Goal: Task Accomplishment & Management: Manage account settings

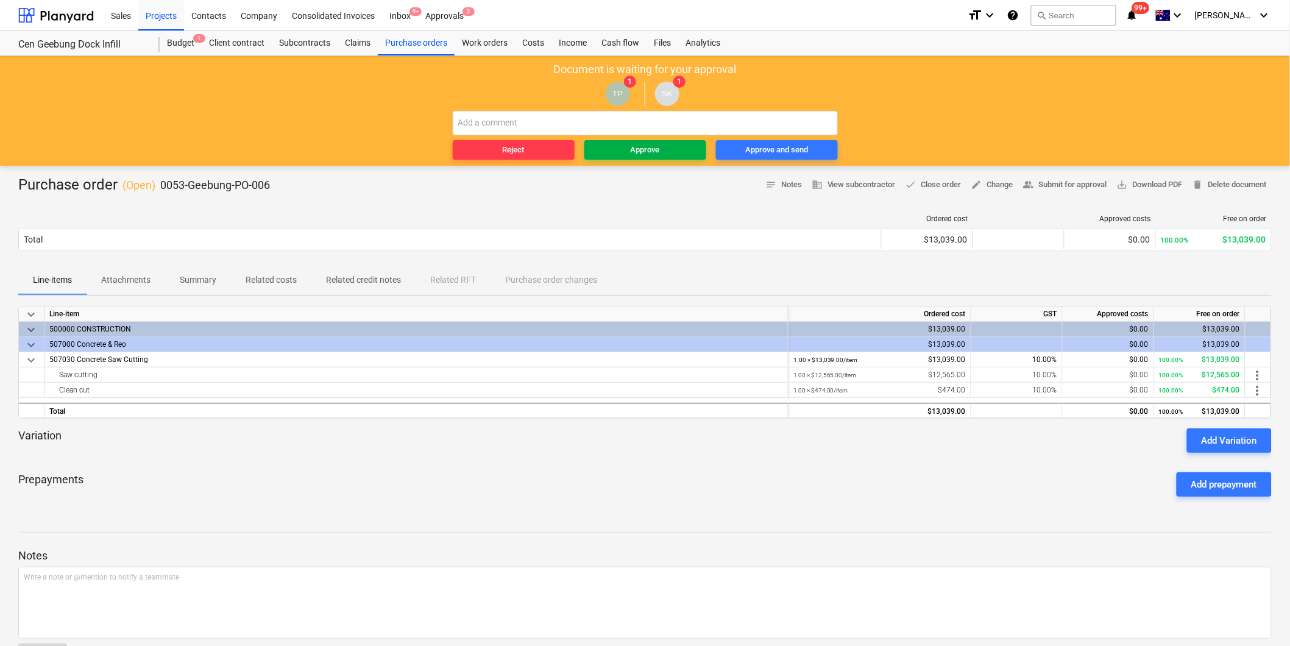
click at [654, 154] on div "Approve" at bounding box center [645, 150] width 29 height 14
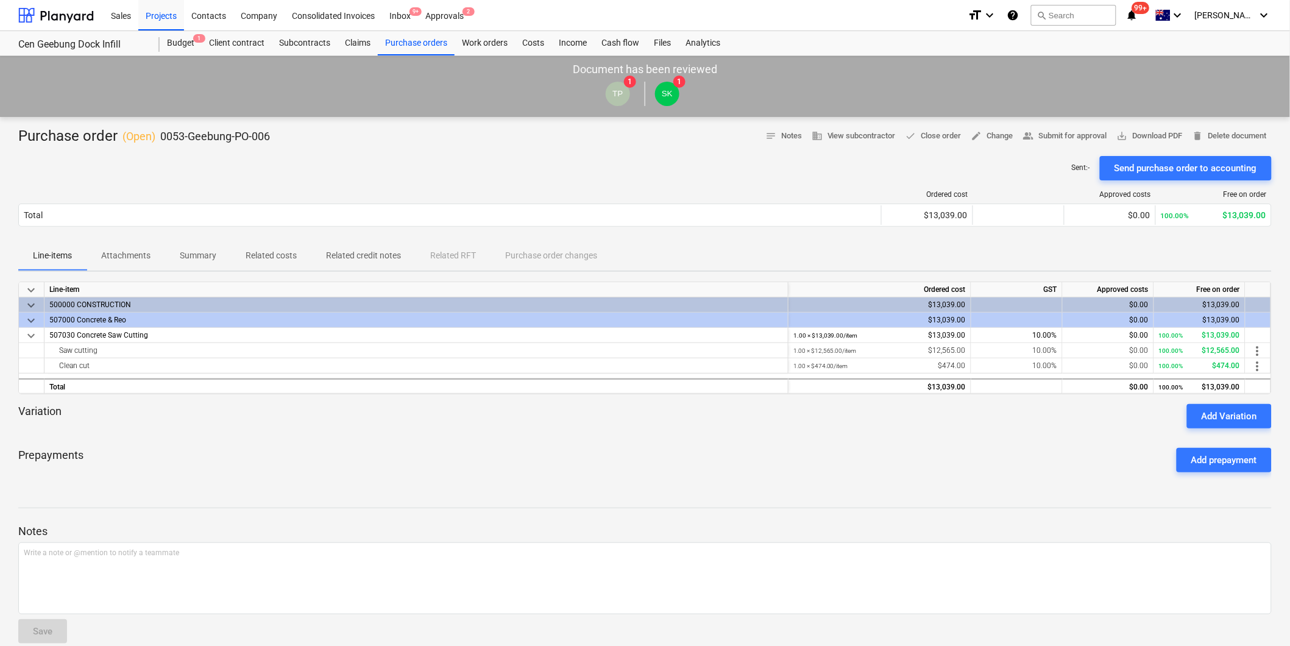
click at [94, 244] on button "Attachments" at bounding box center [126, 255] width 79 height 29
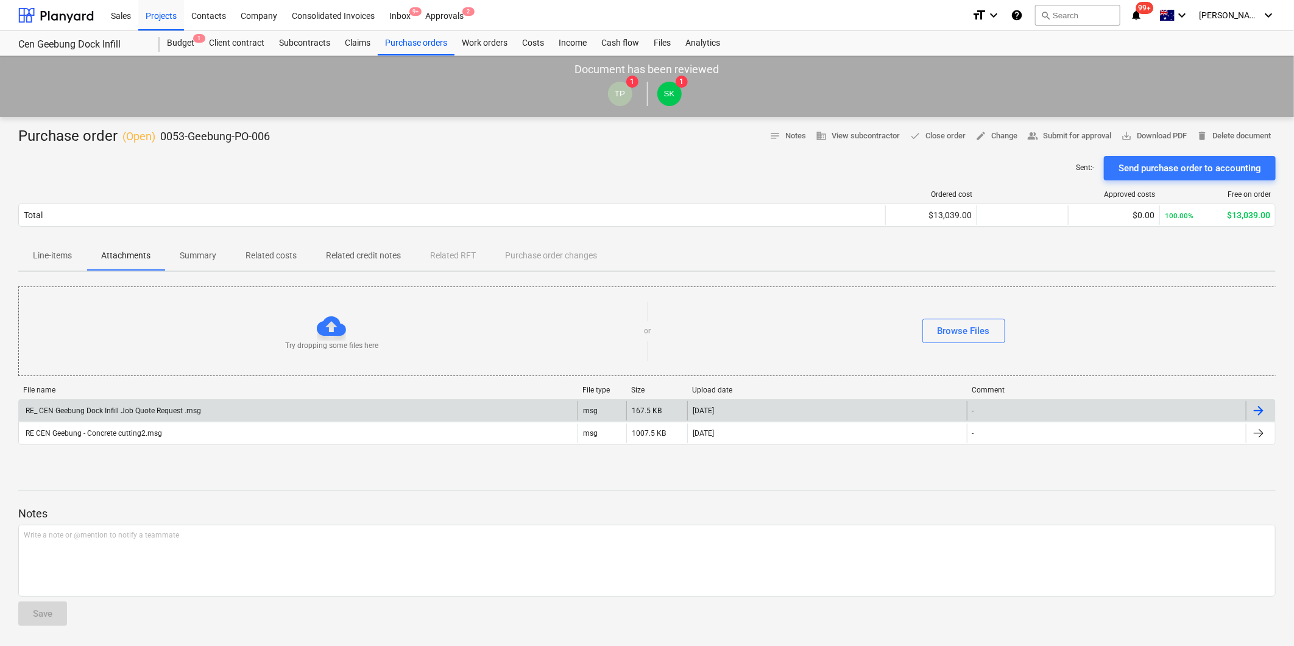
click at [143, 417] on div "RE_ CEN Geebung Dock Infill Job Quote Request .msg" at bounding box center [298, 410] width 559 height 19
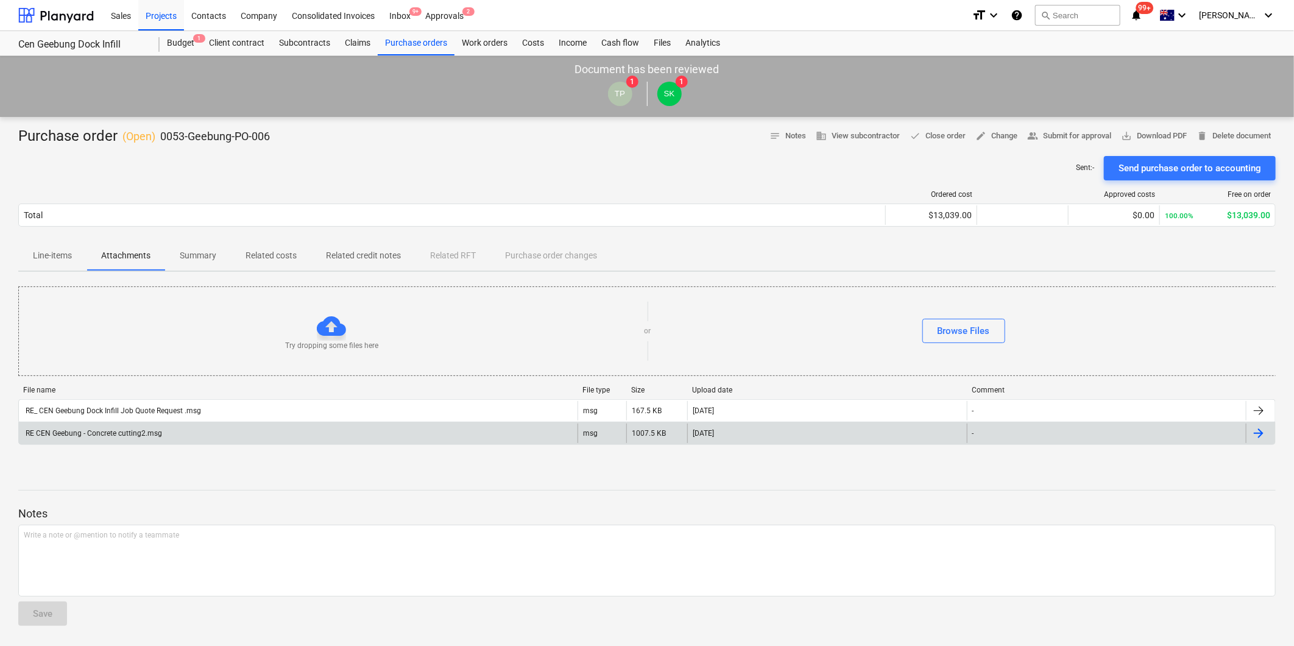
click at [303, 427] on div "RE CEN Geebung - Concrete cutting2.msg" at bounding box center [298, 432] width 559 height 19
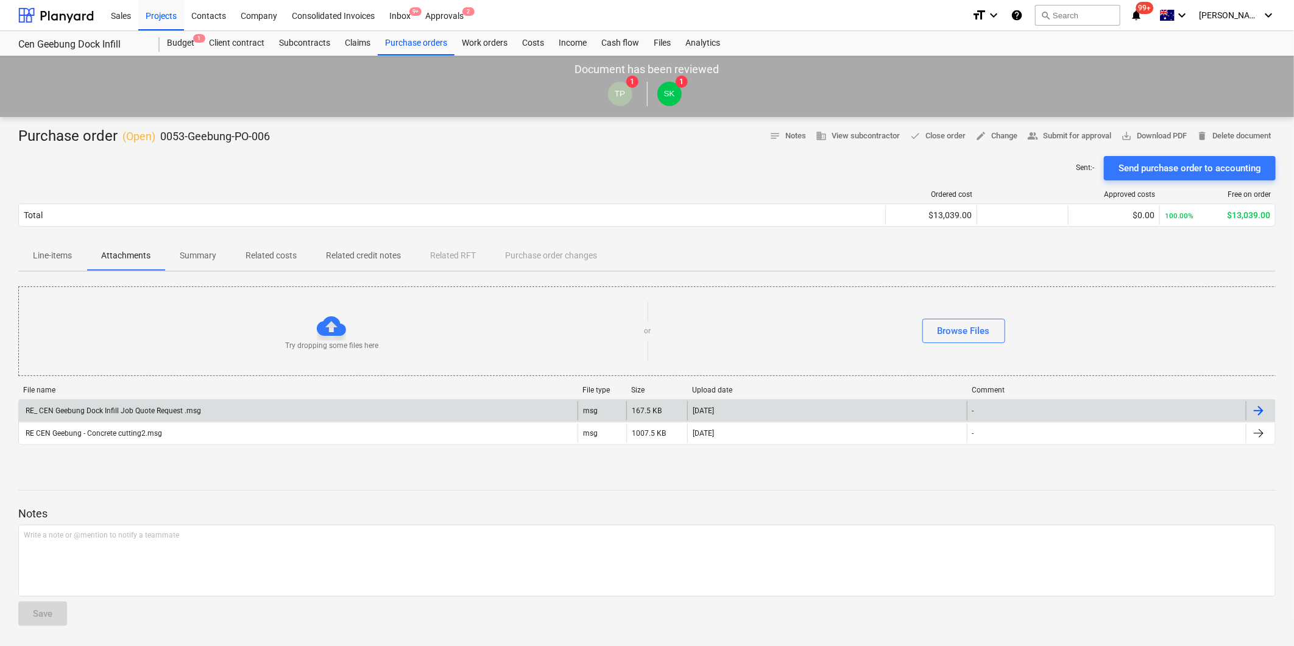
click at [203, 401] on div "RE_ CEN Geebung Dock Infill Job Quote Request .msg" at bounding box center [298, 410] width 559 height 19
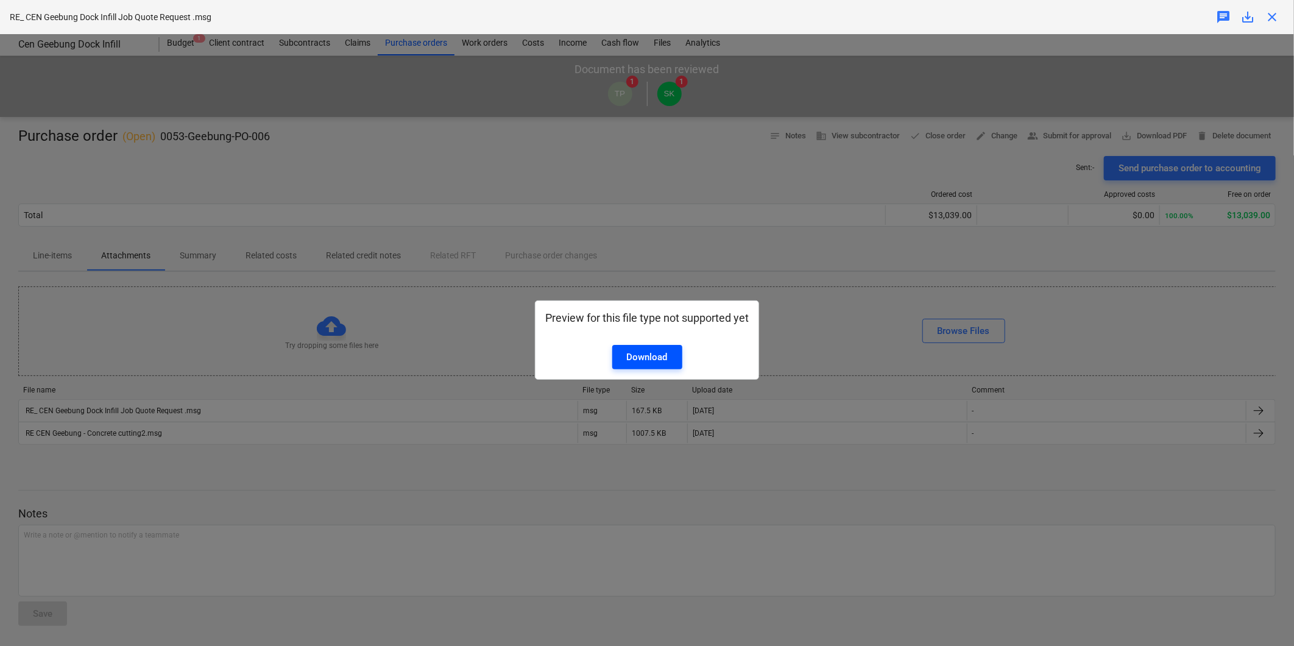
click at [630, 351] on div "Download" at bounding box center [647, 357] width 41 height 16
click at [600, 475] on div "Preview for this file type not supported yet Download" at bounding box center [647, 340] width 1294 height 612
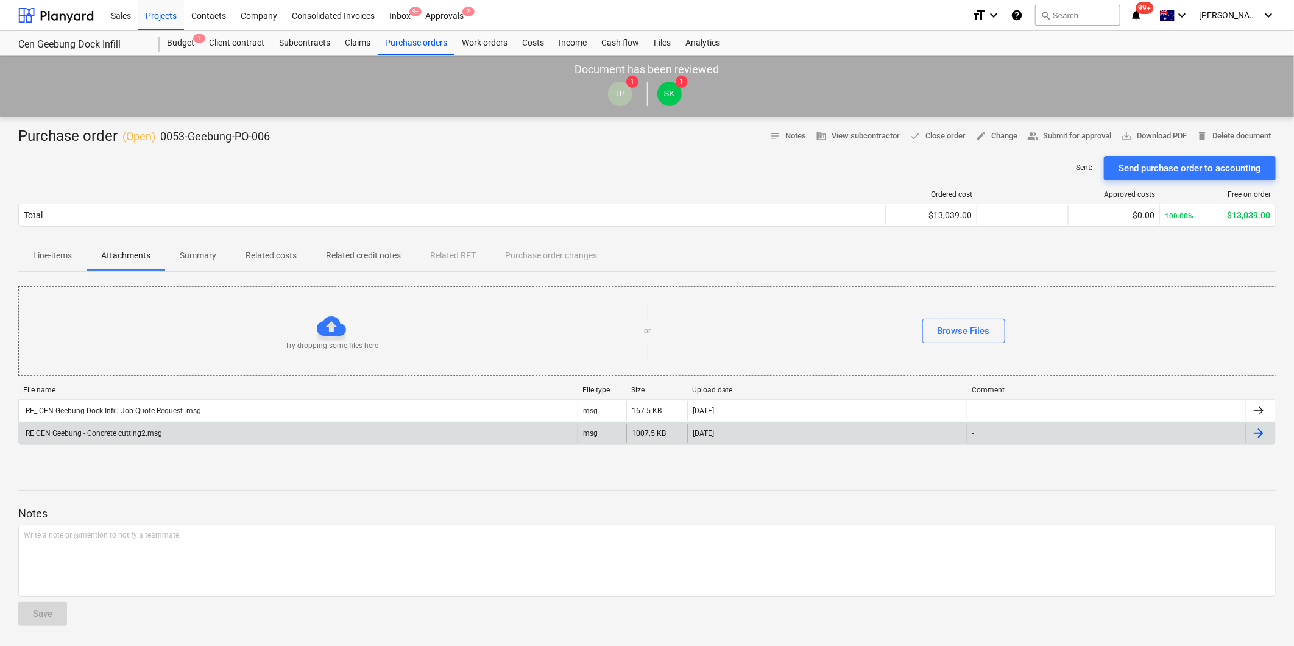
click at [375, 435] on div "RE CEN Geebung - Concrete cutting2.msg" at bounding box center [298, 432] width 559 height 19
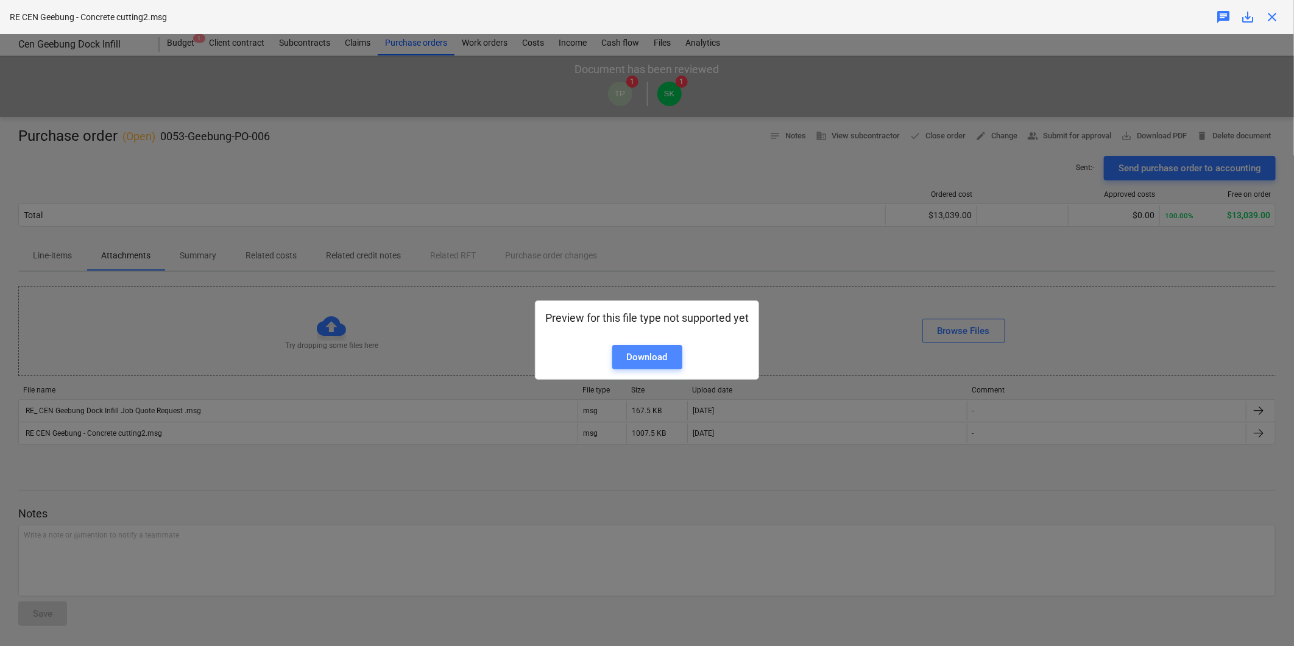
click at [655, 350] on div "Download" at bounding box center [647, 357] width 41 height 16
click at [781, 258] on div "Preview for this file type not supported yet Download" at bounding box center [647, 340] width 1294 height 612
click at [771, 263] on div "Preview for this file type not supported yet Download" at bounding box center [647, 340] width 1294 height 612
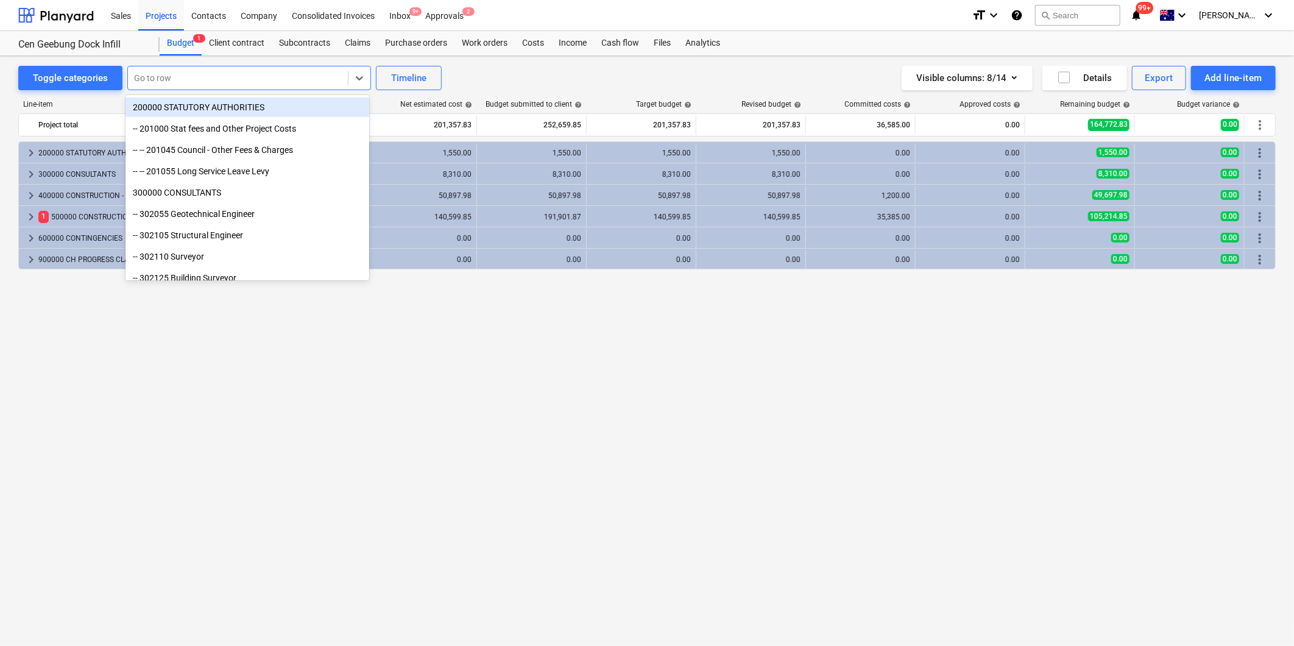
click at [222, 66] on div "Go to row" at bounding box center [249, 78] width 244 height 24
type input "saw"
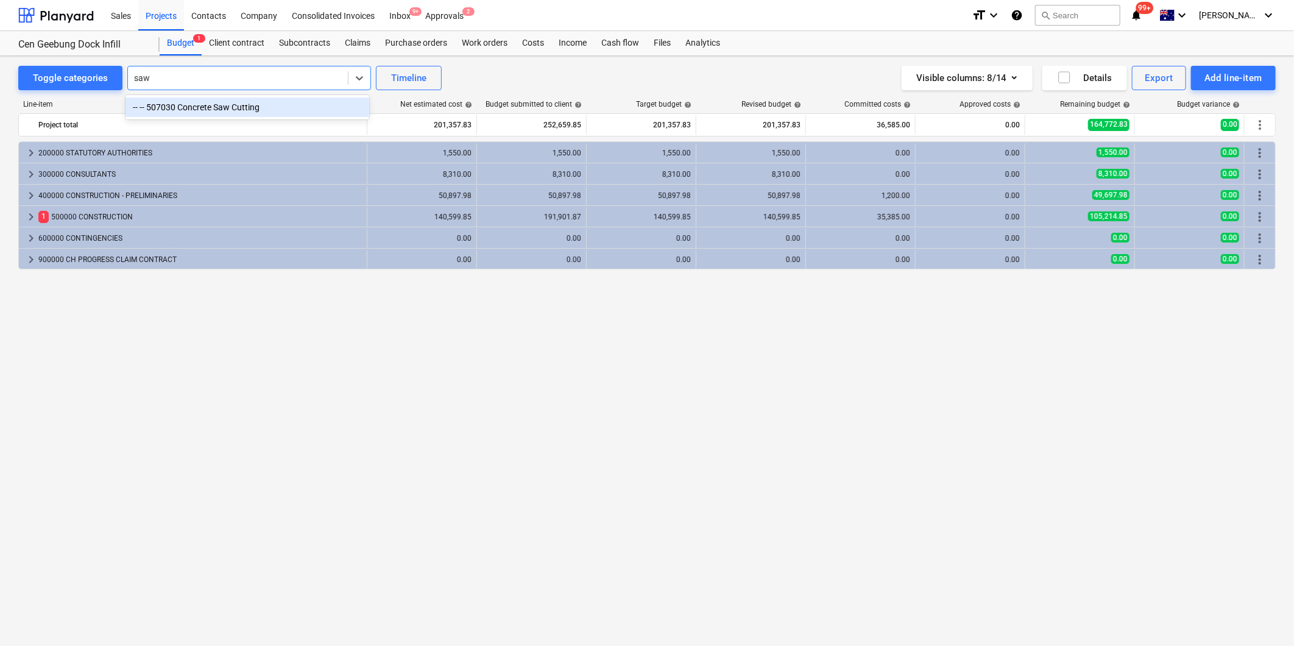
click at [242, 105] on div "-- -- 507030 Concrete Saw Cutting" at bounding box center [248, 106] width 244 height 19
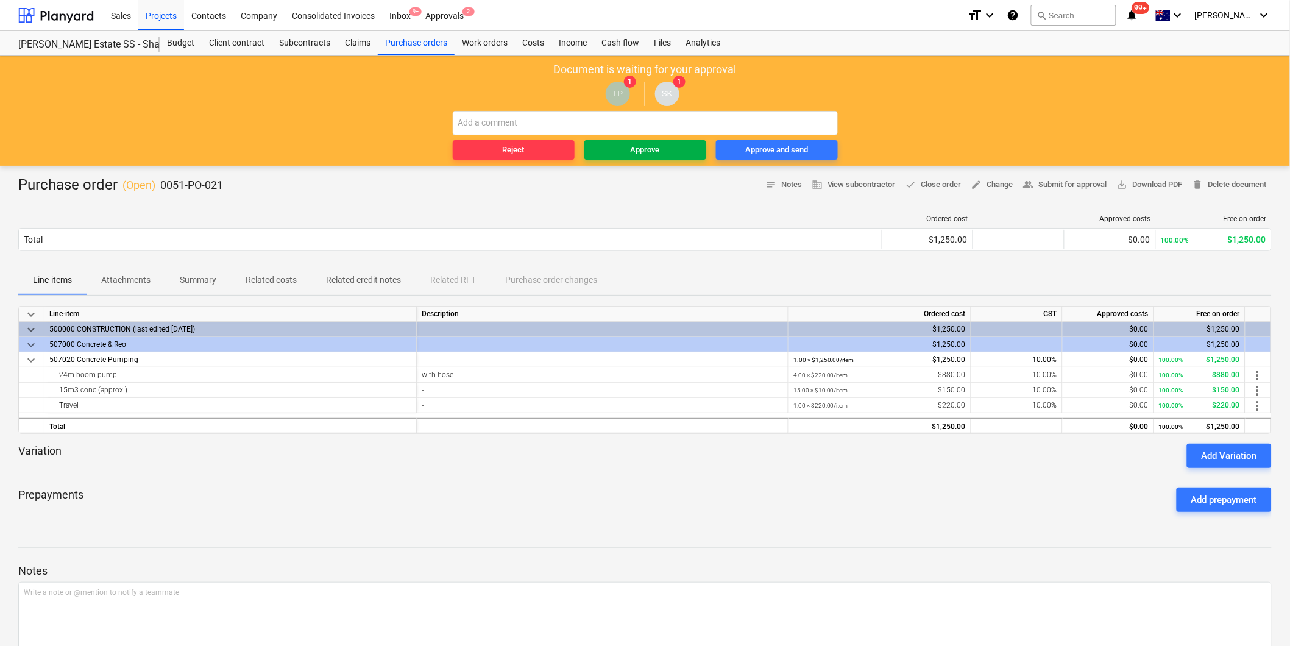
click at [623, 150] on span "Approve" at bounding box center [645, 150] width 112 height 14
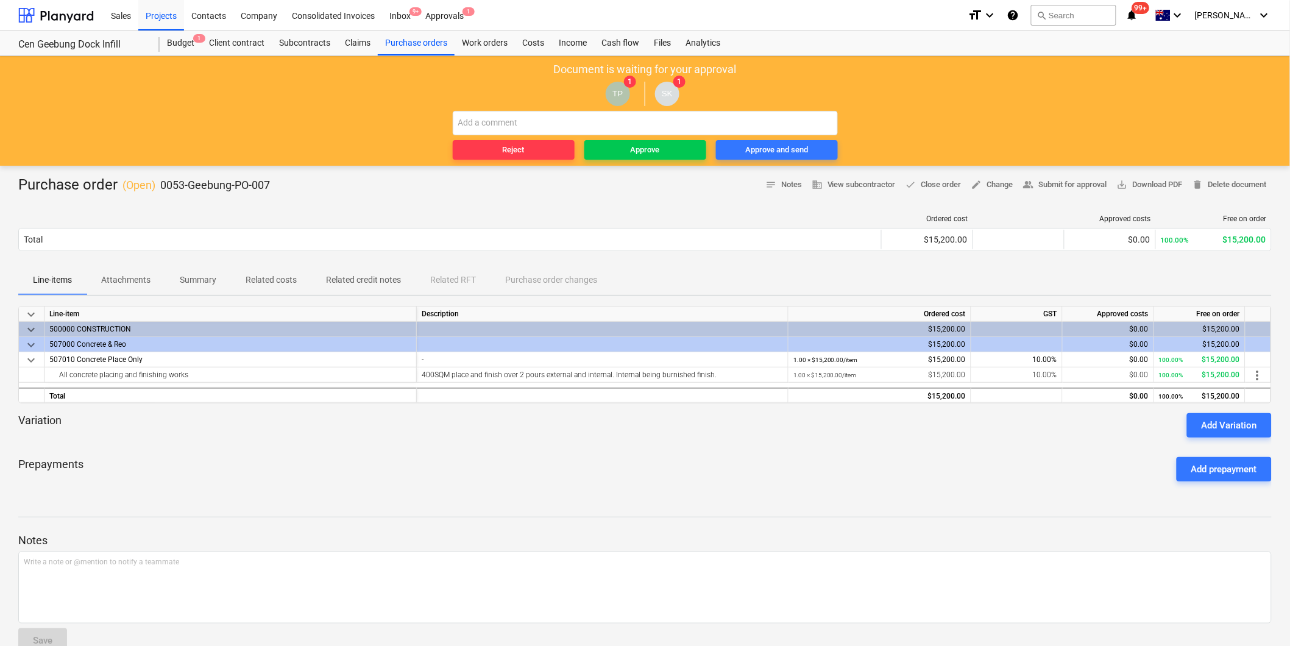
drag, startPoint x: 178, startPoint y: 29, endPoint x: 158, endPoint y: 48, distance: 27.1
drag, startPoint x: 158, startPoint y: 48, endPoint x: 151, endPoint y: 79, distance: 32.5
drag, startPoint x: 151, startPoint y: 79, endPoint x: 174, endPoint y: 43, distance: 42.8
click at [642, 152] on div "Approve" at bounding box center [645, 150] width 29 height 14
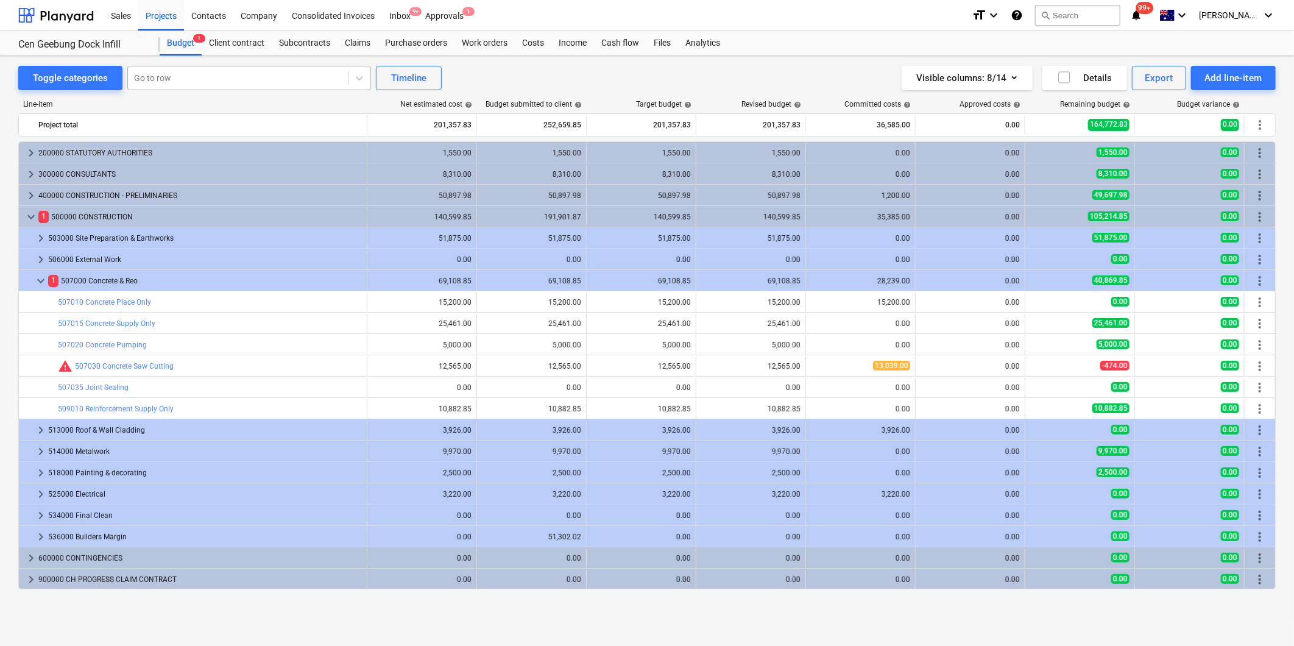
click at [194, 74] on div at bounding box center [238, 78] width 208 height 12
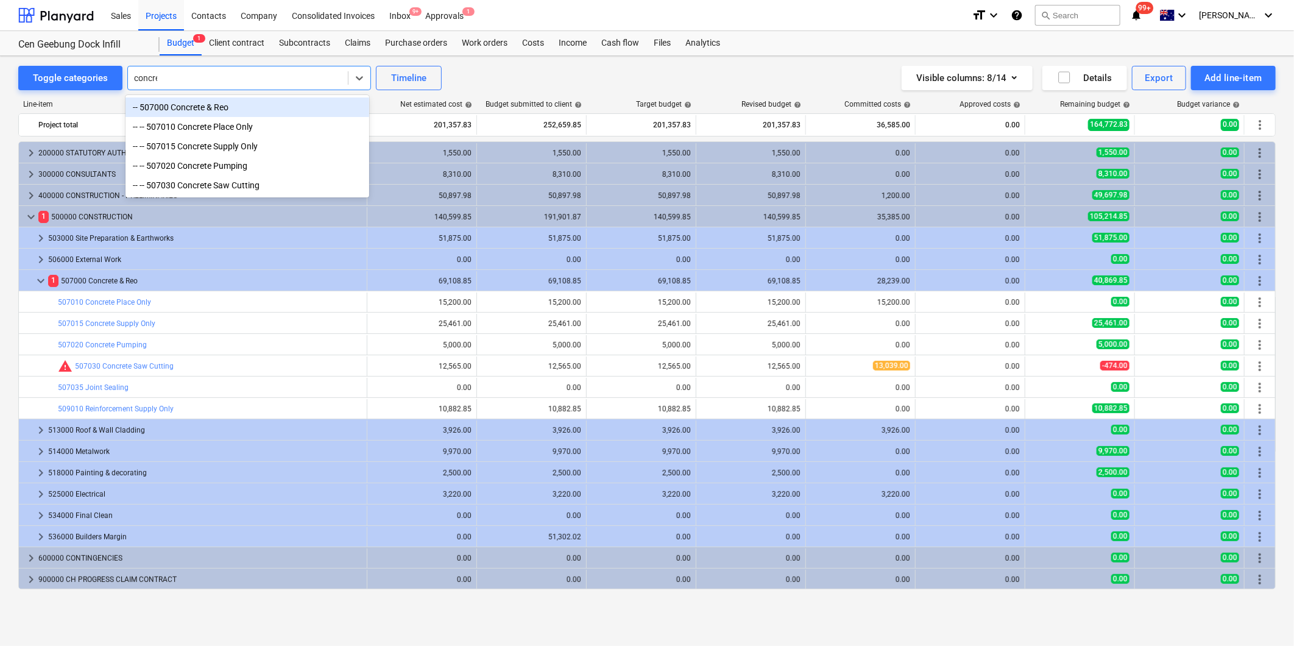
type input "concrete"
click at [233, 128] on div "-- -- 507010 Concrete Place Only" at bounding box center [248, 126] width 244 height 19
